Goal: Task Accomplishment & Management: Use online tool/utility

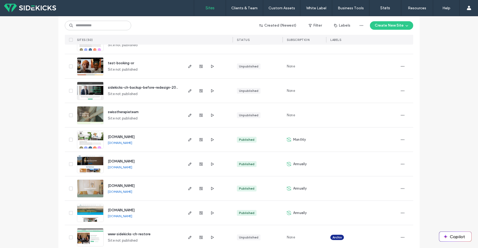
scroll to position [126, 0]
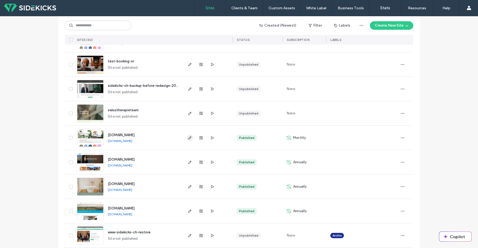
click at [189, 139] on icon "button" at bounding box center [190, 138] width 4 height 4
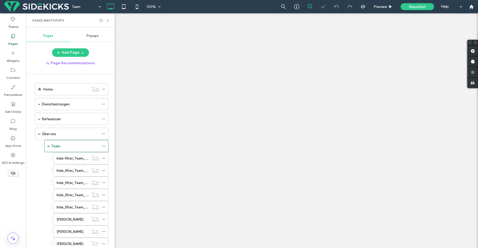
click at [108, 22] on div "Team 100% Preview Republish Help Site Comments Team & Clients Automate new comm…" at bounding box center [239, 124] width 478 height 248
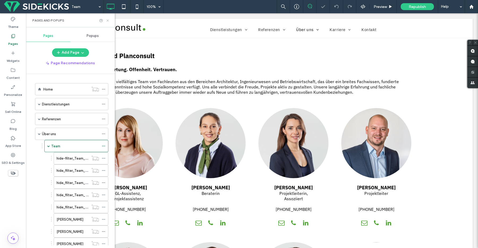
click at [108, 20] on use at bounding box center [107, 20] width 2 height 2
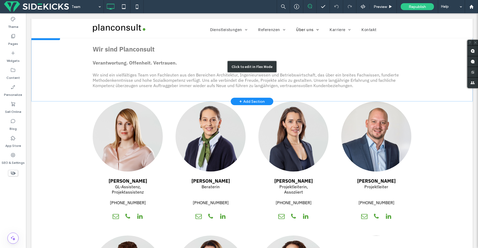
scroll to position [12, 0]
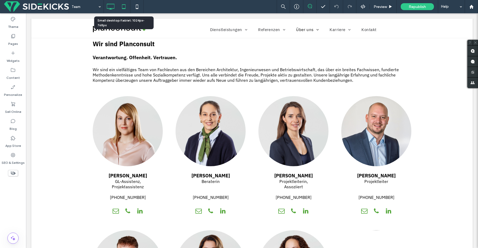
click at [122, 7] on icon at bounding box center [123, 6] width 11 height 11
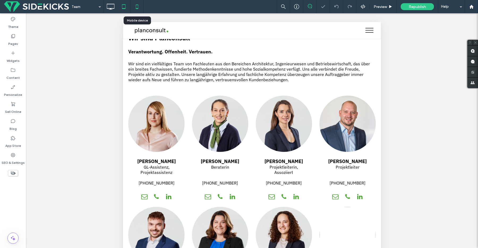
click at [137, 7] on icon at bounding box center [137, 6] width 11 height 11
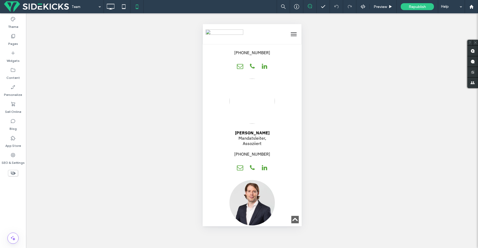
scroll to position [1983, 0]
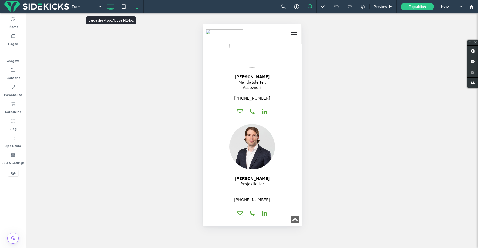
click at [109, 2] on icon at bounding box center [110, 6] width 11 height 11
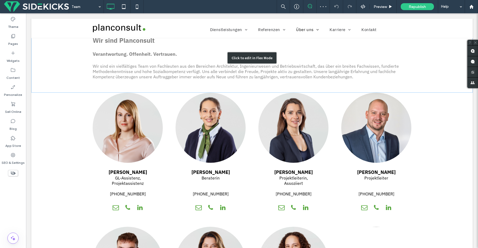
scroll to position [0, 0]
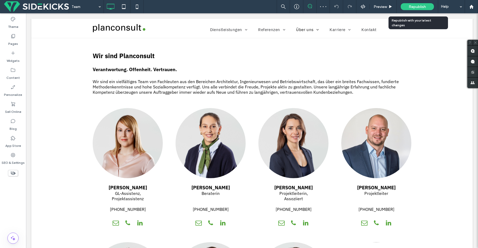
click at [421, 7] on span "Republish" at bounding box center [417, 7] width 17 height 5
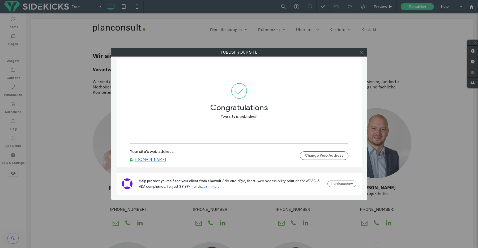
click at [361, 53] on icon at bounding box center [361, 52] width 4 height 4
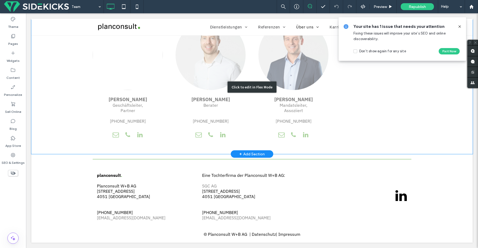
click at [187, 51] on div "Click to edit in Flex Mode" at bounding box center [251, 87] width 441 height 134
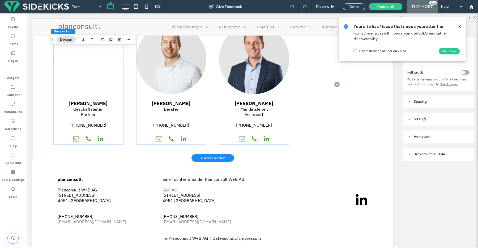
scroll to position [755, 0]
click at [161, 50] on img at bounding box center [171, 59] width 70 height 70
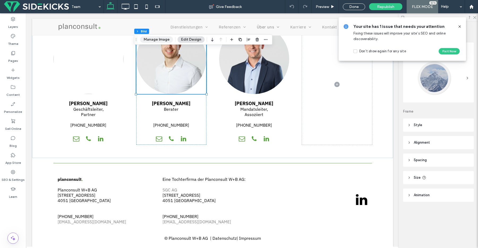
click at [156, 37] on button "Manage Image" at bounding box center [156, 39] width 33 height 6
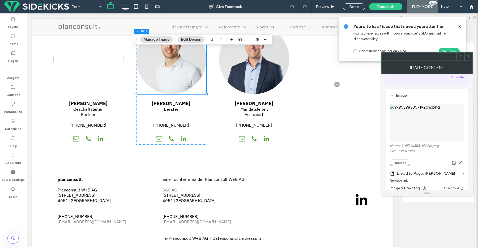
scroll to position [40, 0]
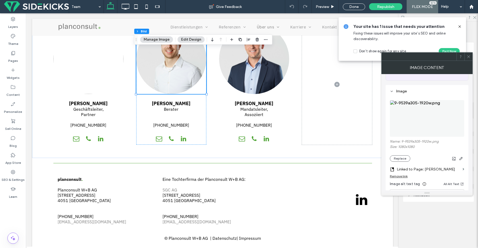
click at [404, 156] on div "Name: 9-9539a305-1920w.png Size: 1080x1080 Replace" at bounding box center [427, 150] width 74 height 22
click at [404, 159] on button "Replace" at bounding box center [400, 158] width 20 height 6
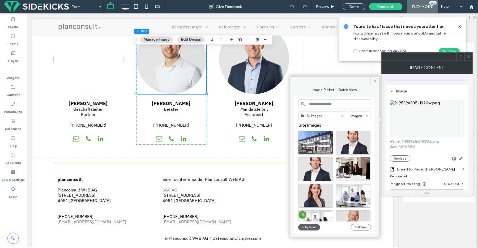
click at [335, 101] on input at bounding box center [334, 104] width 73 height 10
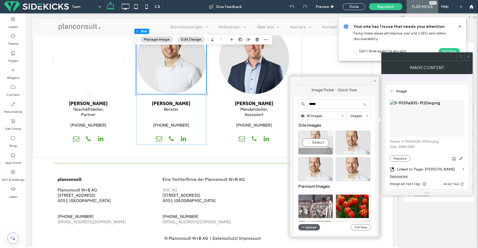
type input "*****"
click at [321, 144] on div "Select" at bounding box center [315, 143] width 35 height 24
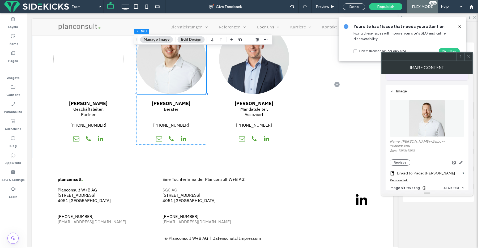
drag, startPoint x: 470, startPoint y: 58, endPoint x: 381, endPoint y: 49, distance: 89.4
click at [470, 58] on icon at bounding box center [469, 57] width 4 height 4
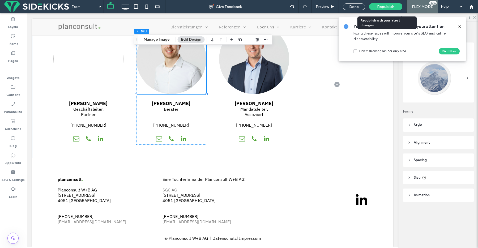
click at [388, 7] on span "Republish" at bounding box center [385, 7] width 17 height 5
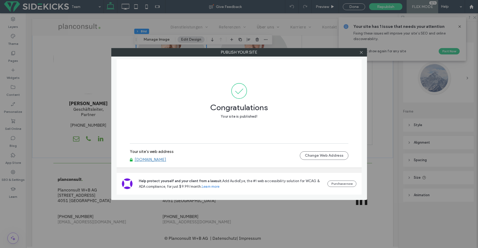
drag, startPoint x: 368, startPoint y: 53, endPoint x: 354, endPoint y: 54, distance: 14.1
click at [366, 54] on div "Publish your site Congratulations Your site is published! Your site's web addre…" at bounding box center [239, 124] width 478 height 248
click at [361, 53] on icon at bounding box center [361, 52] width 4 height 4
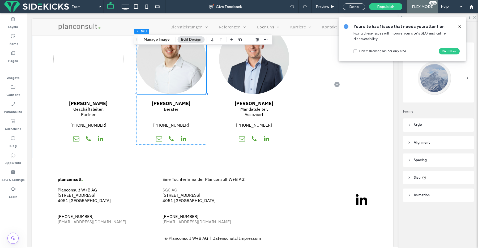
click at [460, 24] on icon at bounding box center [460, 26] width 4 height 4
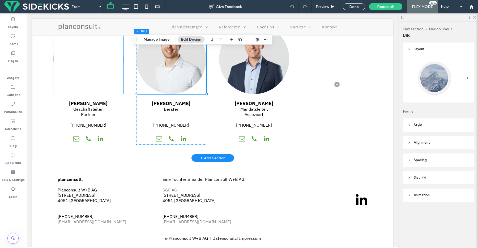
click at [87, 72] on img at bounding box center [88, 59] width 70 height 70
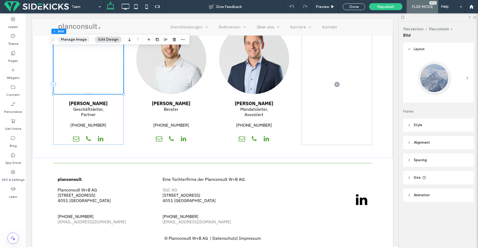
click at [77, 37] on button "Manage Image" at bounding box center [73, 39] width 33 height 6
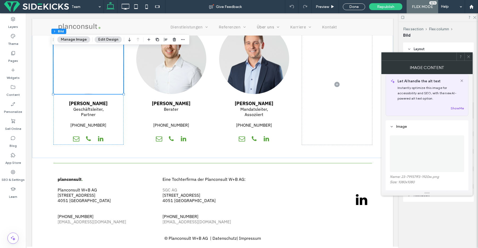
scroll to position [61, 0]
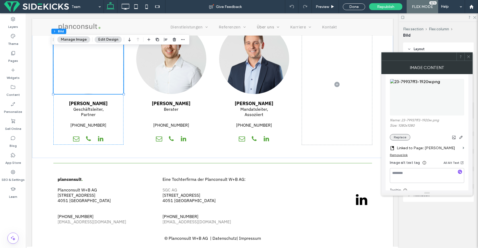
click at [402, 139] on button "Replace" at bounding box center [400, 137] width 20 height 6
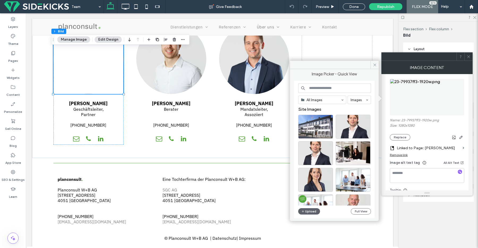
click at [320, 85] on input at bounding box center [334, 88] width 73 height 10
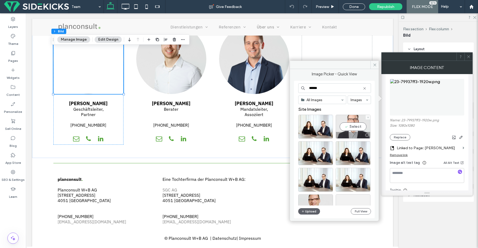
type input "******"
click at [355, 128] on div "Select" at bounding box center [353, 127] width 35 height 24
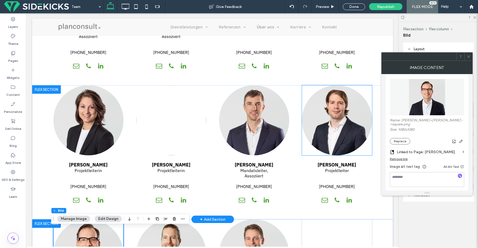
scroll to position [550, 0]
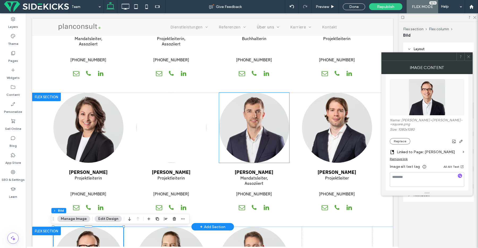
click at [236, 114] on img at bounding box center [254, 128] width 70 height 70
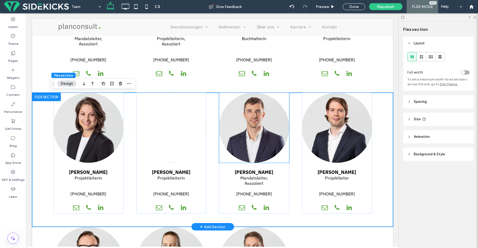
click at [228, 133] on img at bounding box center [254, 128] width 70 height 70
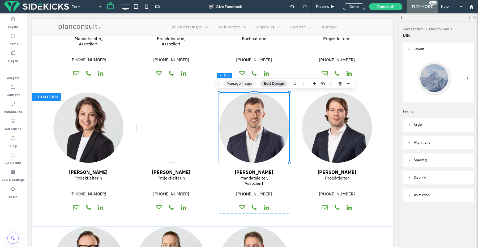
drag, startPoint x: 237, startPoint y: 85, endPoint x: 313, endPoint y: 88, distance: 75.8
click at [237, 85] on button "Manage Image" at bounding box center [239, 83] width 33 height 6
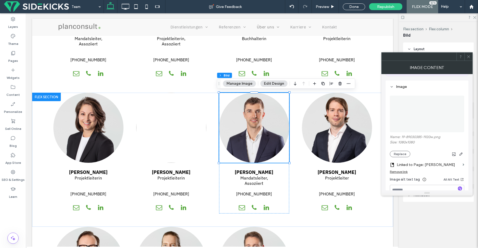
scroll to position [58, 0]
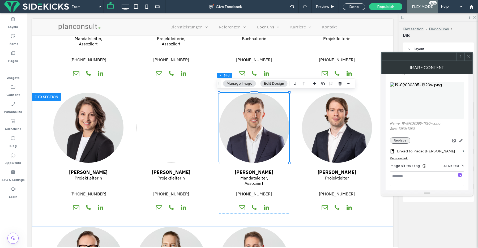
click at [407, 139] on button "Replace" at bounding box center [400, 140] width 20 height 6
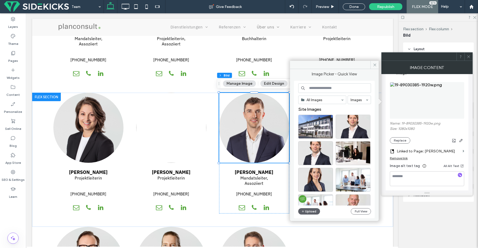
click at [321, 91] on input at bounding box center [334, 88] width 73 height 10
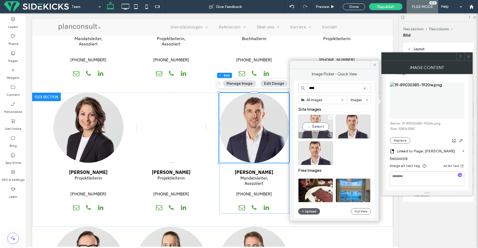
type input "****"
click at [318, 128] on div "Select" at bounding box center [315, 127] width 35 height 24
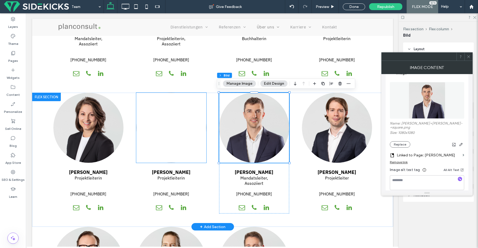
click at [166, 142] on img at bounding box center [171, 128] width 70 height 70
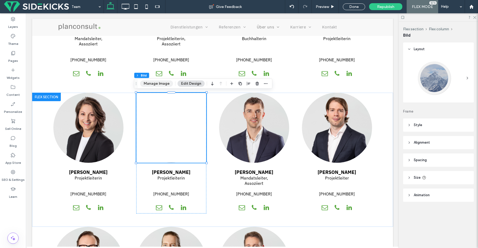
click at [155, 83] on button "Manage Image" at bounding box center [156, 83] width 33 height 6
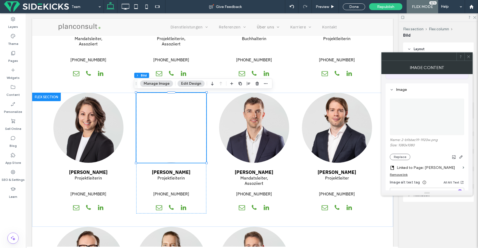
scroll to position [48, 0]
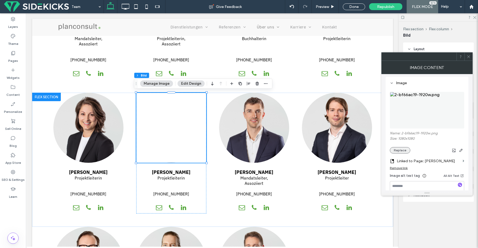
click at [398, 149] on button "Replace" at bounding box center [400, 150] width 20 height 6
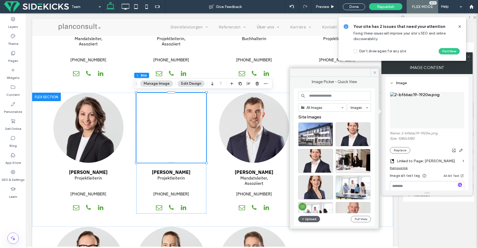
click at [329, 99] on input at bounding box center [334, 96] width 73 height 10
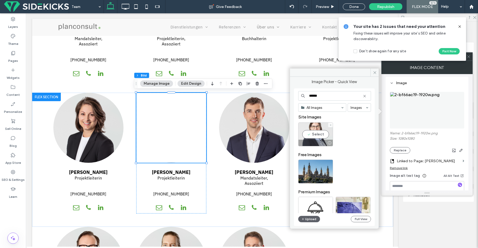
type input "******"
click at [323, 136] on div "Select" at bounding box center [315, 134] width 35 height 24
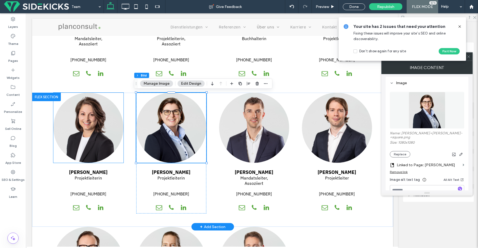
click at [96, 140] on img at bounding box center [88, 128] width 70 height 70
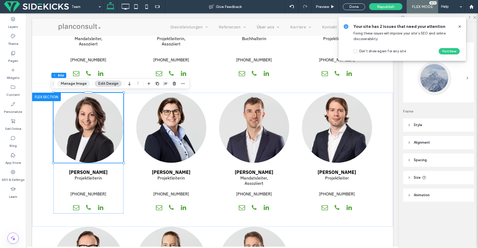
click at [72, 82] on button "Manage Image" at bounding box center [73, 83] width 33 height 6
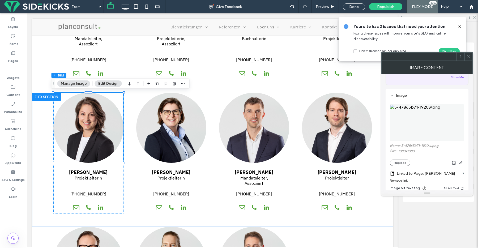
scroll to position [43, 0]
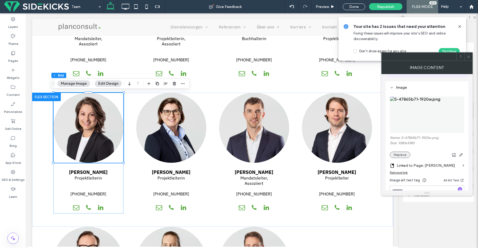
click at [403, 154] on button "Replace" at bounding box center [400, 155] width 20 height 6
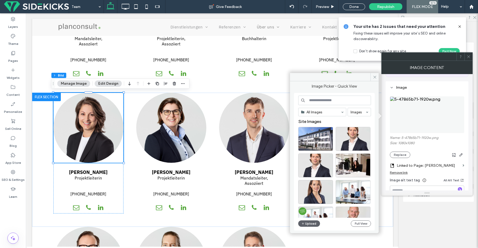
click at [323, 99] on input at bounding box center [334, 101] width 73 height 10
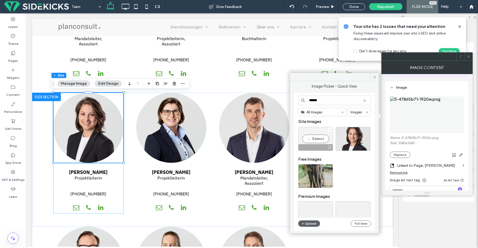
type input "******"
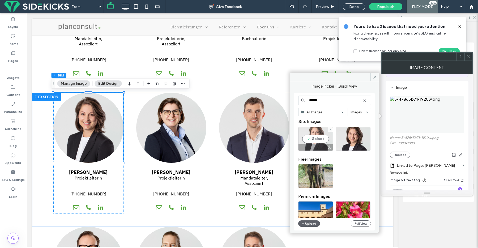
click at [318, 142] on div "Select" at bounding box center [315, 139] width 35 height 24
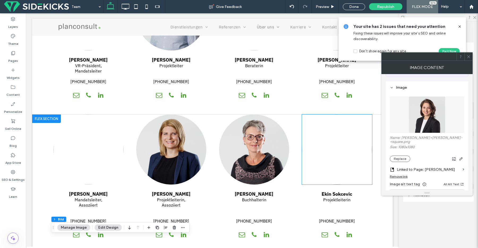
click at [347, 158] on img at bounding box center [337, 149] width 70 height 70
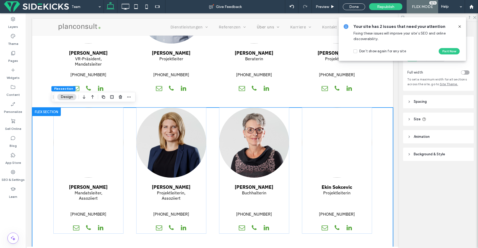
click at [460, 26] on use at bounding box center [459, 26] width 2 height 2
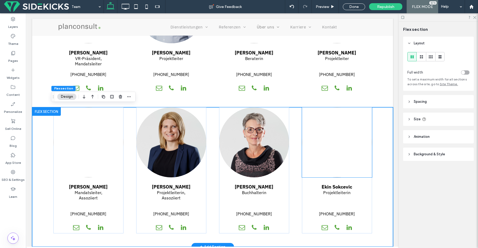
click at [339, 132] on img at bounding box center [337, 142] width 70 height 70
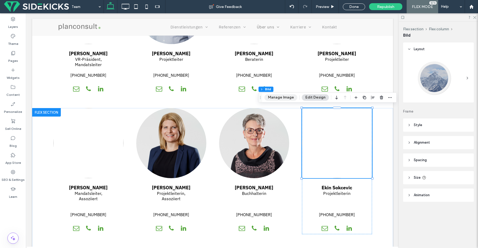
click at [269, 97] on button "Manage Image" at bounding box center [280, 97] width 33 height 6
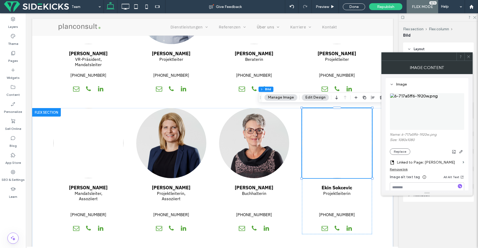
scroll to position [57, 0]
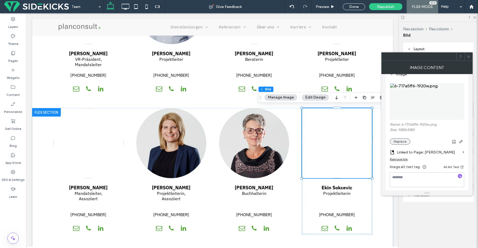
click at [396, 145] on button "Replace" at bounding box center [400, 141] width 20 height 6
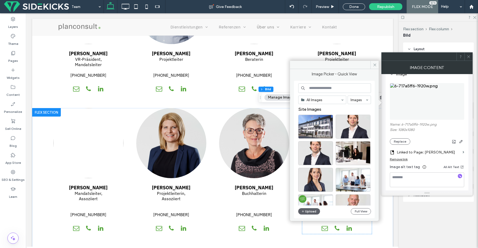
click at [325, 92] on input at bounding box center [334, 88] width 73 height 10
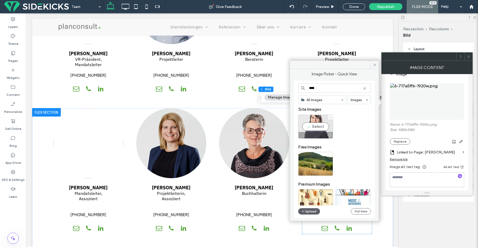
type input "****"
click at [322, 123] on div "Select" at bounding box center [315, 127] width 35 height 24
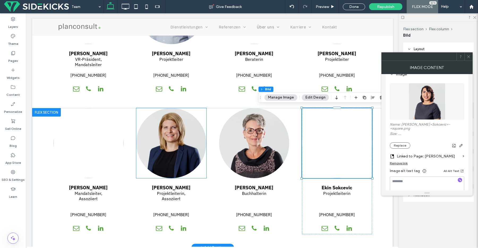
click at [182, 140] on img at bounding box center [171, 143] width 70 height 70
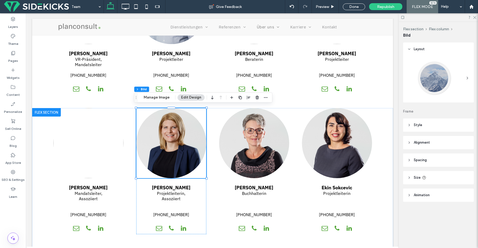
click at [157, 102] on div "Flex section Flex column Bild Manage Image Edit Design" at bounding box center [203, 97] width 138 height 10
drag, startPoint x: 153, startPoint y: 98, endPoint x: 180, endPoint y: 91, distance: 27.4
click at [153, 98] on button "Manage Image" at bounding box center [156, 97] width 33 height 6
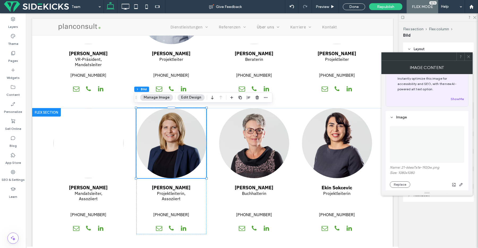
scroll to position [22, 0]
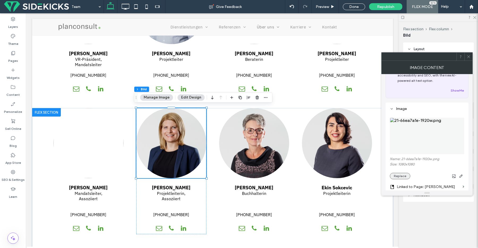
click at [398, 176] on button "Replace" at bounding box center [400, 176] width 20 height 6
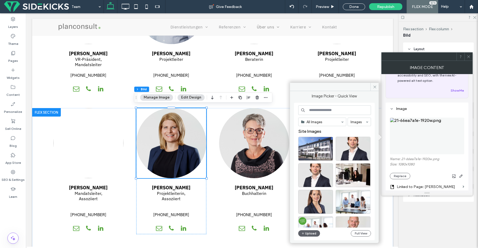
click at [326, 111] on input at bounding box center [334, 110] width 73 height 10
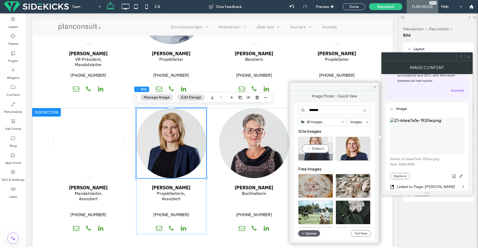
type input "*******"
drag, startPoint x: 313, startPoint y: 151, endPoint x: 267, endPoint y: 144, distance: 45.9
click at [313, 151] on div "Select" at bounding box center [315, 149] width 35 height 24
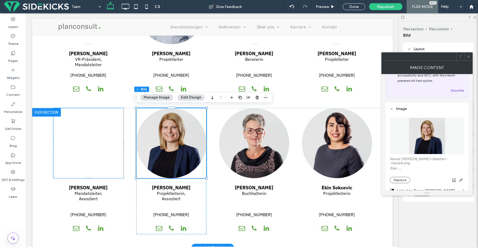
click at [89, 131] on img at bounding box center [88, 143] width 70 height 70
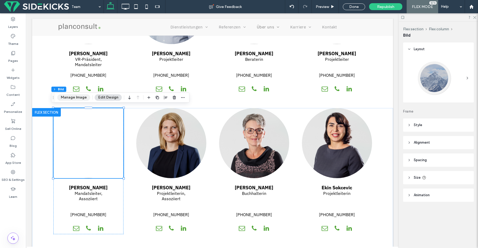
click at [83, 98] on button "Manage Image" at bounding box center [73, 97] width 33 height 6
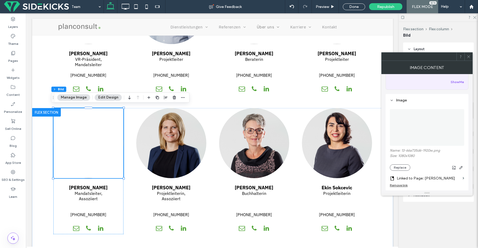
scroll to position [54, 0]
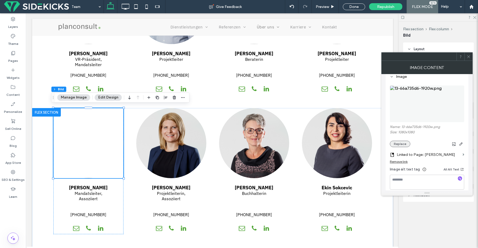
click at [398, 147] on button "Replace" at bounding box center [400, 144] width 20 height 6
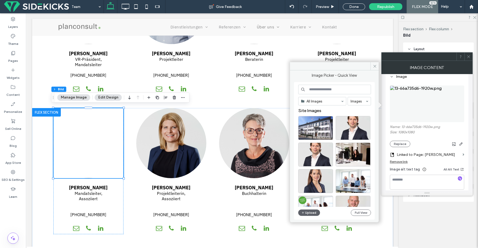
click at [326, 88] on input at bounding box center [334, 90] width 73 height 10
type input "***"
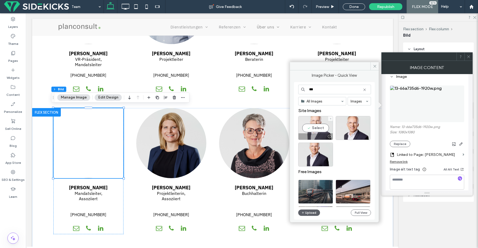
drag, startPoint x: 320, startPoint y: 126, endPoint x: 293, endPoint y: 113, distance: 29.9
click at [320, 126] on div "Select" at bounding box center [315, 128] width 35 height 24
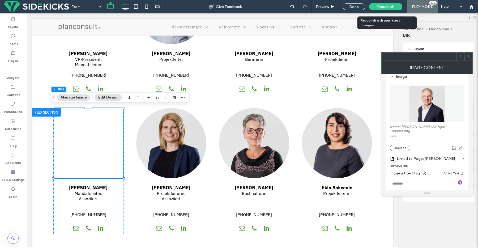
click at [389, 6] on span "Republish" at bounding box center [385, 7] width 17 height 5
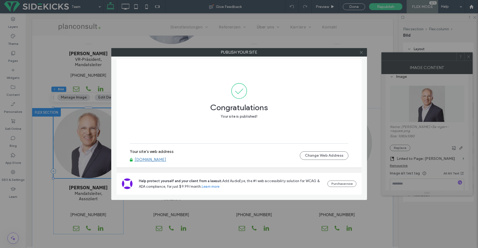
click at [360, 53] on use at bounding box center [361, 52] width 3 height 3
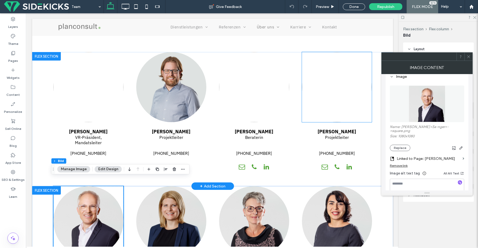
scroll to position [316, 0]
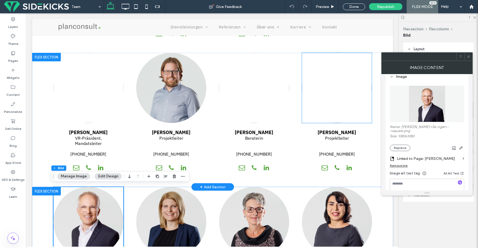
click at [334, 83] on img at bounding box center [337, 88] width 70 height 70
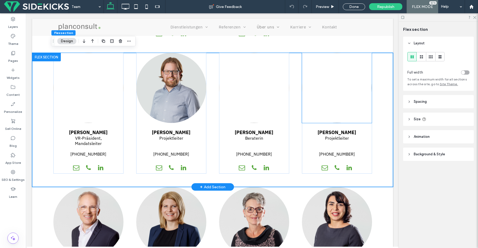
click at [349, 70] on img at bounding box center [337, 88] width 70 height 70
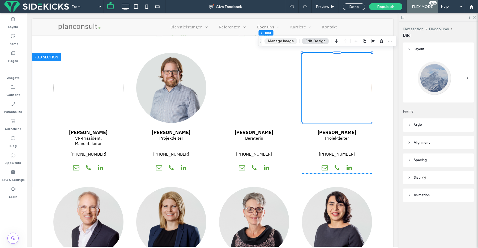
click at [285, 41] on button "Manage Image" at bounding box center [280, 41] width 33 height 6
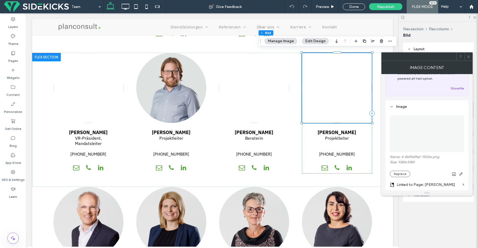
scroll to position [40, 0]
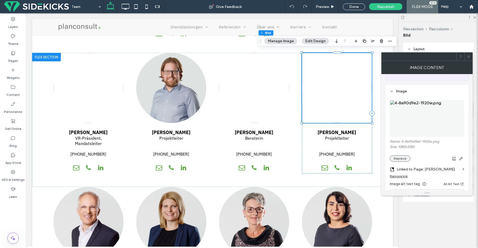
click at [403, 158] on button "Replace" at bounding box center [400, 158] width 20 height 6
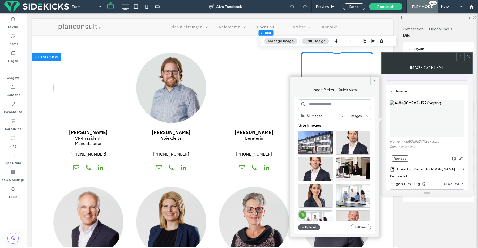
click at [332, 103] on input at bounding box center [334, 104] width 73 height 10
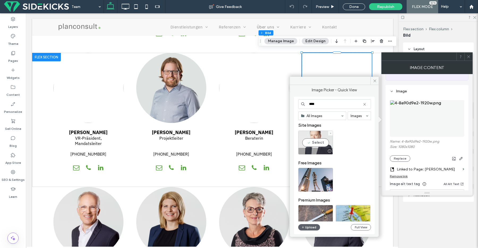
type input "****"
drag, startPoint x: 315, startPoint y: 141, endPoint x: 310, endPoint y: 161, distance: 20.9
click at [315, 141] on div "Select" at bounding box center [315, 143] width 35 height 24
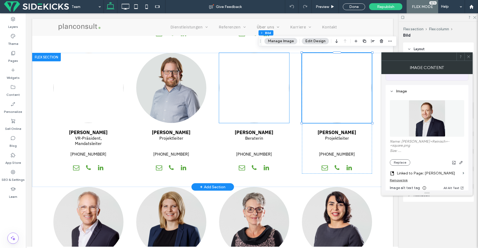
click at [242, 80] on img at bounding box center [254, 88] width 70 height 70
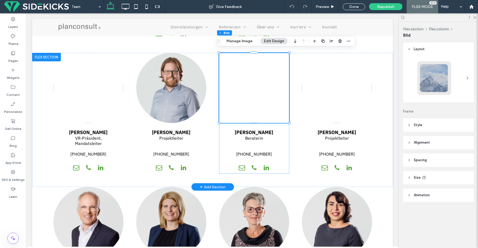
type input "**"
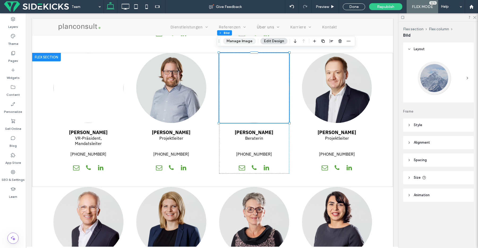
click at [237, 43] on button "Manage Image" at bounding box center [239, 41] width 33 height 6
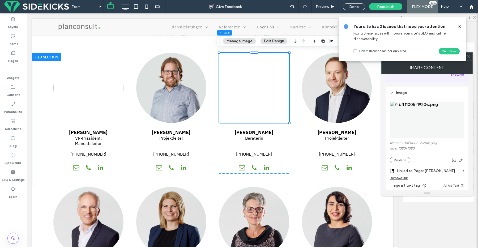
scroll to position [48, 0]
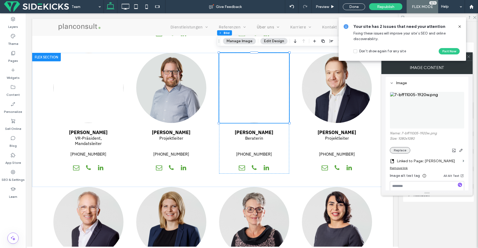
click at [402, 149] on button "Replace" at bounding box center [400, 150] width 20 height 6
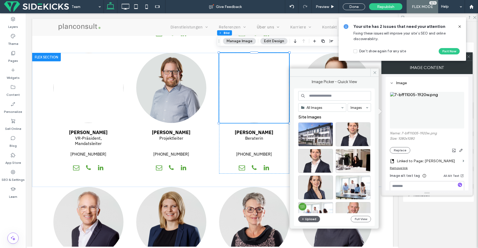
click at [323, 96] on input at bounding box center [334, 96] width 73 height 10
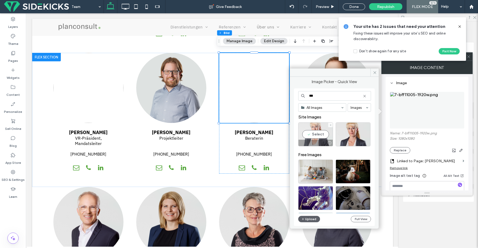
type input "***"
click at [324, 134] on div "Select" at bounding box center [315, 134] width 35 height 24
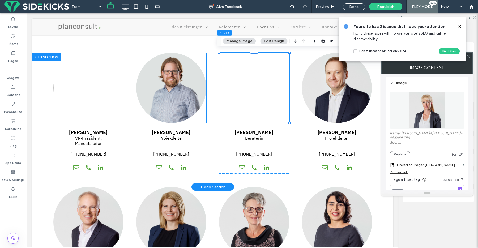
click at [177, 86] on img at bounding box center [171, 88] width 70 height 70
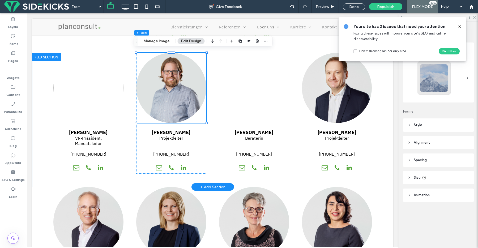
type input "**"
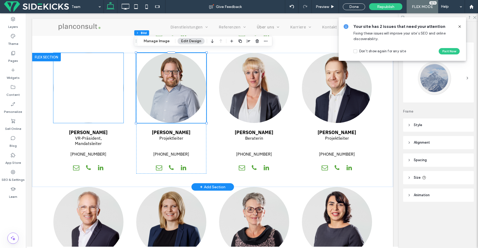
click at [97, 82] on img at bounding box center [88, 88] width 70 height 70
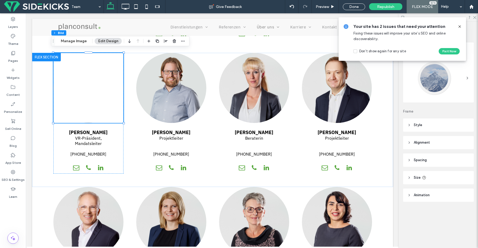
drag, startPoint x: 460, startPoint y: 24, endPoint x: 438, endPoint y: 32, distance: 22.9
click at [460, 24] on icon at bounding box center [460, 26] width 4 height 4
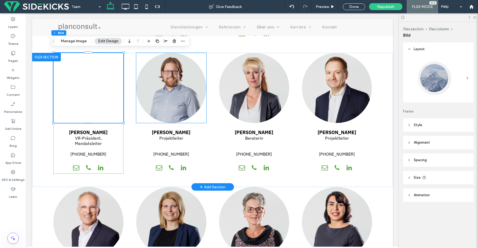
click at [190, 93] on img at bounding box center [171, 88] width 70 height 70
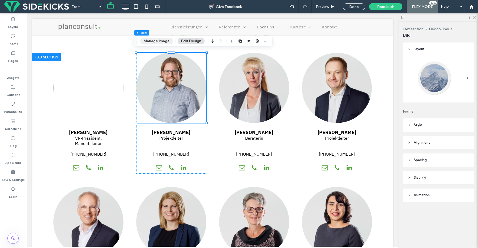
click at [154, 42] on button "Manage Image" at bounding box center [156, 41] width 33 height 6
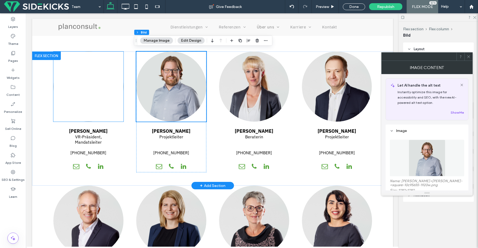
click at [70, 74] on img at bounding box center [88, 87] width 70 height 70
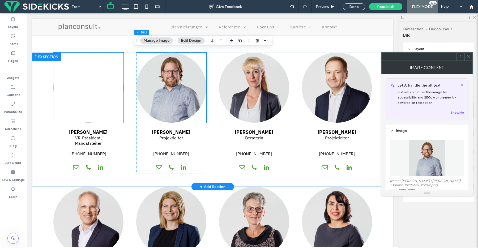
scroll to position [315, 0]
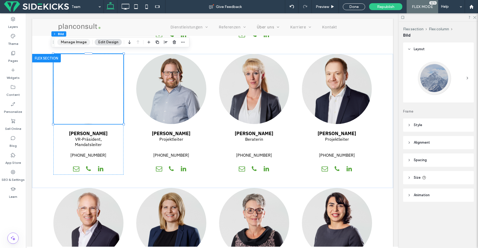
click at [69, 43] on button "Manage Image" at bounding box center [73, 42] width 33 height 6
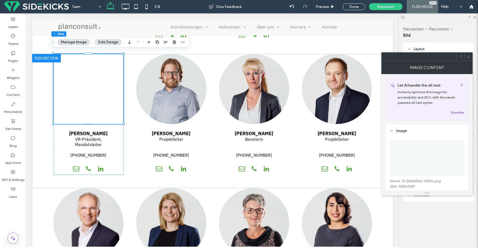
scroll to position [57, 0]
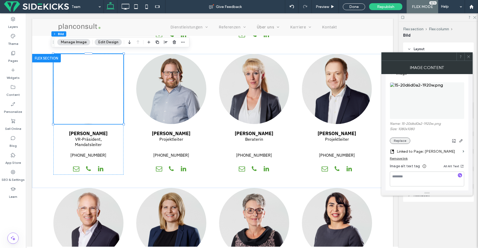
click at [404, 142] on button "Replace" at bounding box center [400, 141] width 20 height 6
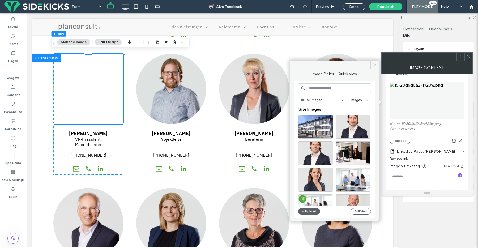
click at [346, 89] on input at bounding box center [334, 88] width 73 height 10
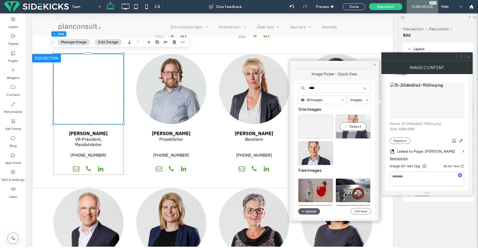
type input "****"
click at [355, 128] on div "Select" at bounding box center [353, 127] width 35 height 24
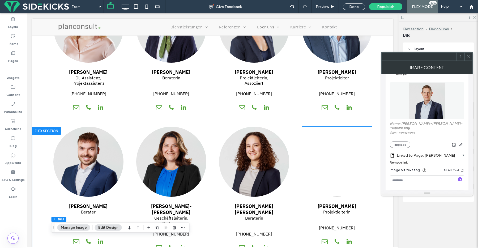
click at [344, 172] on img at bounding box center [337, 162] width 70 height 70
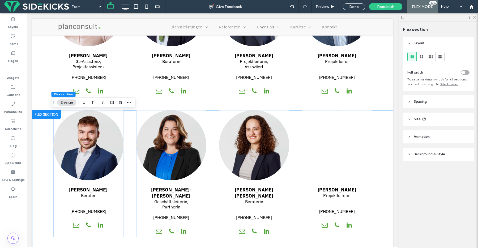
scroll to position [119, 0]
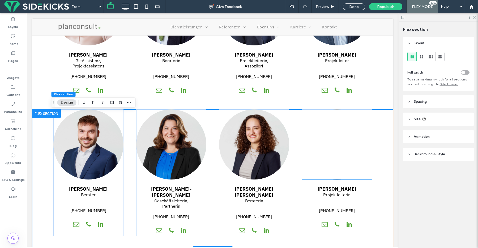
click at [344, 130] on img at bounding box center [337, 144] width 70 height 70
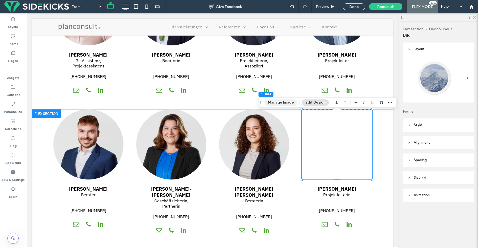
click at [283, 103] on button "Manage Image" at bounding box center [280, 102] width 33 height 6
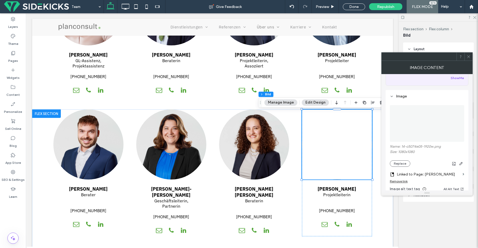
scroll to position [39, 0]
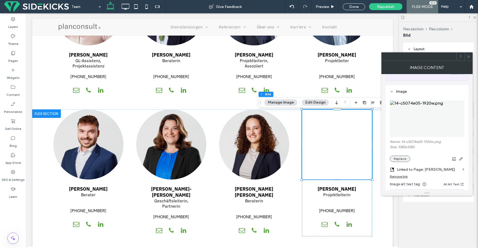
click at [400, 161] on button "Replace" at bounding box center [400, 159] width 20 height 6
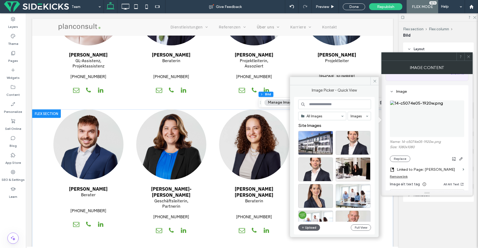
drag, startPoint x: 340, startPoint y: 110, endPoint x: 332, endPoint y: 103, distance: 10.5
click at [337, 108] on div "All Images Images Site Images Upload Full View" at bounding box center [334, 166] width 73 height 133
click at [332, 103] on input at bounding box center [334, 105] width 73 height 10
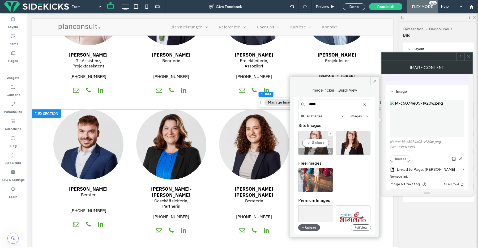
type input "*****"
click at [319, 143] on div "Select" at bounding box center [315, 143] width 35 height 24
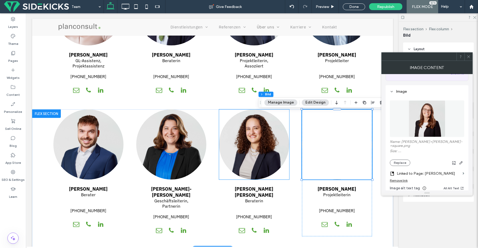
click at [262, 146] on img at bounding box center [254, 144] width 70 height 70
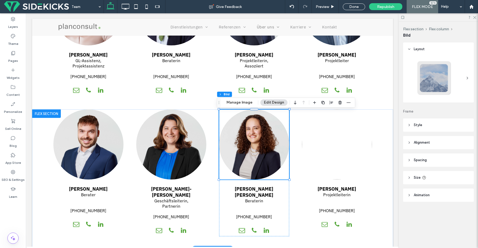
type input "**"
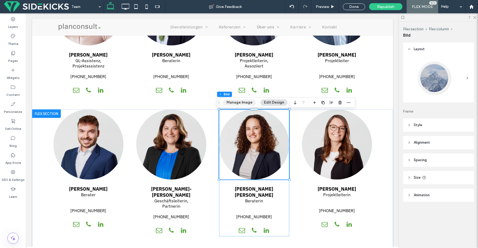
click at [250, 104] on button "Manage Image" at bounding box center [239, 102] width 33 height 6
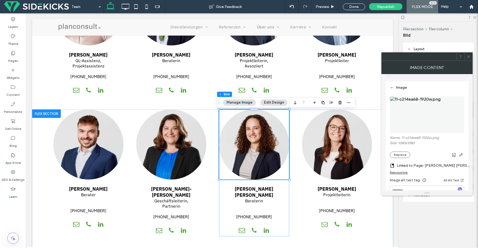
scroll to position [45, 0]
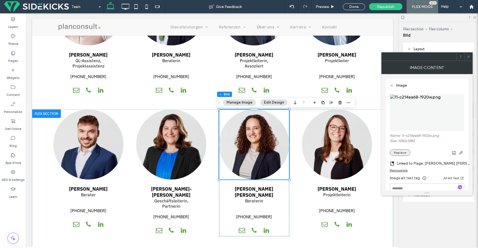
click at [401, 154] on button "Replace" at bounding box center [400, 153] width 20 height 6
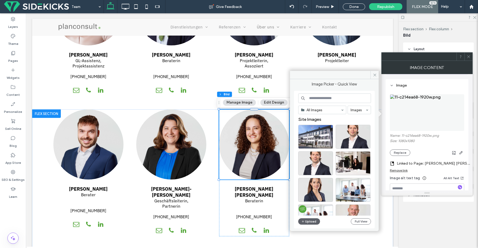
click at [337, 97] on input at bounding box center [334, 98] width 73 height 10
type input "*"
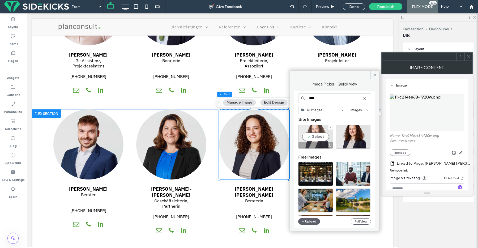
type input "****"
drag, startPoint x: 318, startPoint y: 138, endPoint x: 291, endPoint y: 125, distance: 29.9
click at [318, 138] on div "Select" at bounding box center [315, 137] width 35 height 24
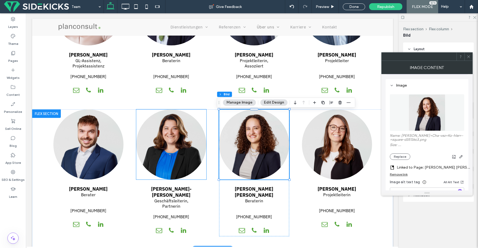
click at [173, 150] on img at bounding box center [171, 144] width 70 height 70
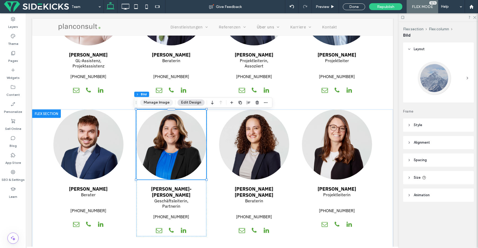
click at [152, 103] on button "Manage Image" at bounding box center [156, 102] width 33 height 6
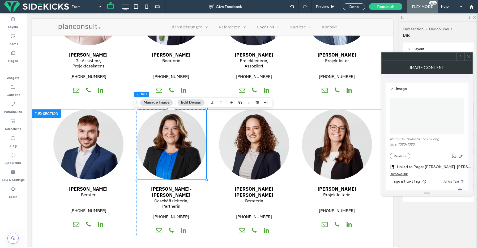
scroll to position [44, 0]
click at [402, 157] on button "Replace" at bounding box center [400, 154] width 20 height 6
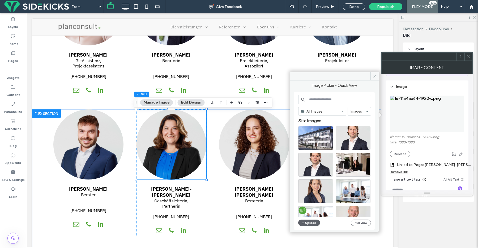
click at [327, 101] on input at bounding box center [334, 100] width 73 height 10
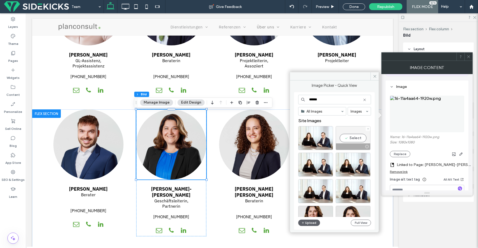
type input "******"
drag, startPoint x: 356, startPoint y: 139, endPoint x: 245, endPoint y: 136, distance: 111.6
click at [356, 139] on div "Select" at bounding box center [353, 138] width 35 height 24
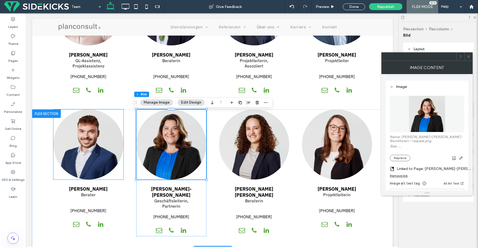
click at [102, 147] on img at bounding box center [88, 144] width 70 height 70
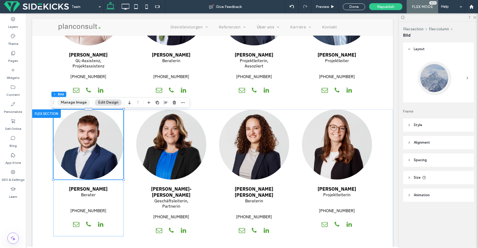
click at [83, 103] on button "Manage Image" at bounding box center [73, 102] width 33 height 6
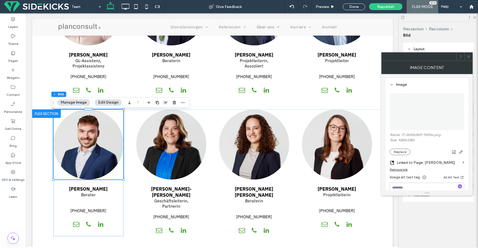
scroll to position [49, 0]
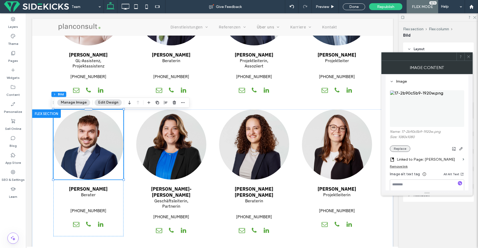
click at [403, 150] on button "Replace" at bounding box center [400, 149] width 20 height 6
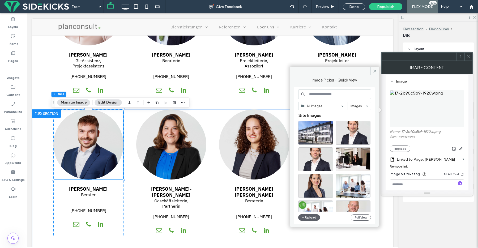
click at [327, 93] on input at bounding box center [334, 94] width 73 height 10
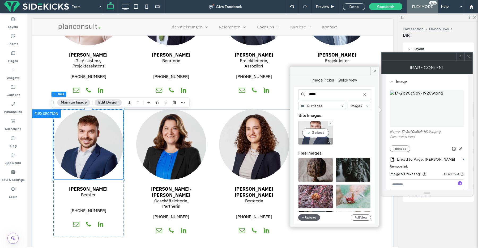
type input "*****"
click at [324, 130] on div "Select" at bounding box center [315, 133] width 35 height 24
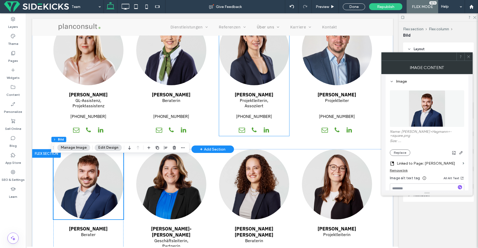
scroll to position [58, 0]
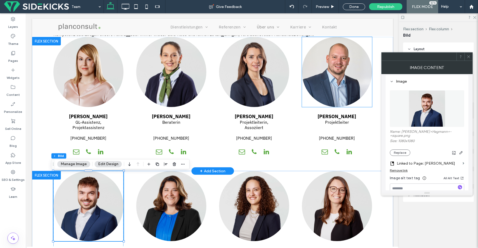
click at [334, 83] on img at bounding box center [337, 72] width 70 height 70
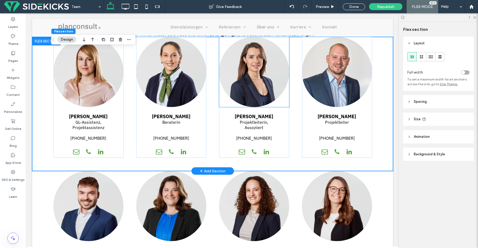
click at [264, 80] on img at bounding box center [254, 72] width 70 height 70
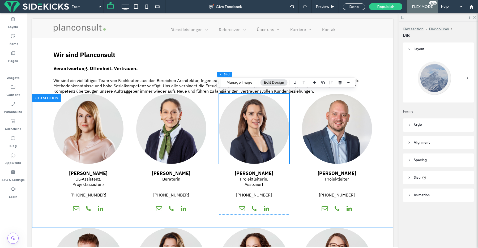
scroll to position [0, 0]
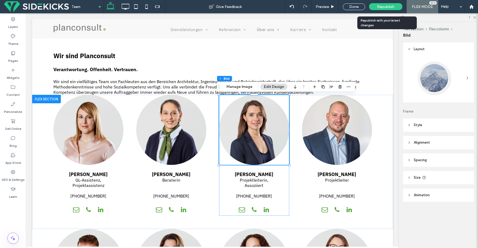
click at [386, 3] on div "Republish" at bounding box center [385, 6] width 33 height 7
